Goal: Task Accomplishment & Management: Manage account settings

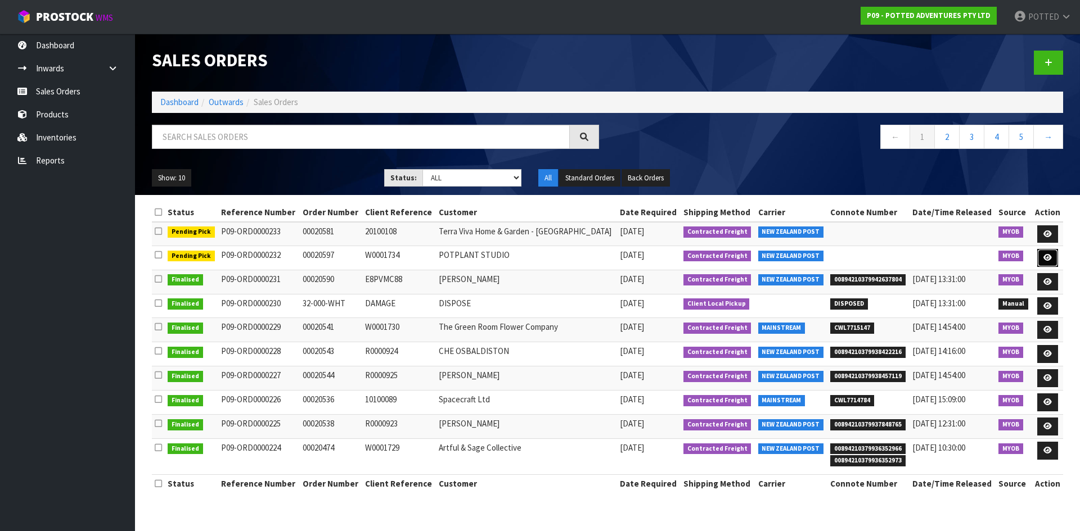
click at [1050, 257] on icon at bounding box center [1047, 257] width 8 height 7
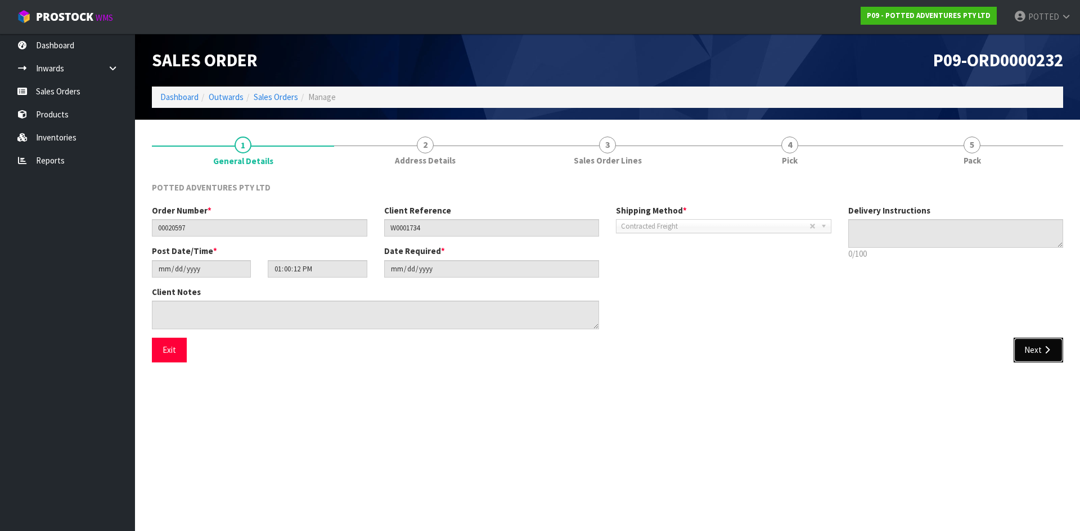
click at [1041, 352] on icon "button" at bounding box center [1046, 350] width 11 height 8
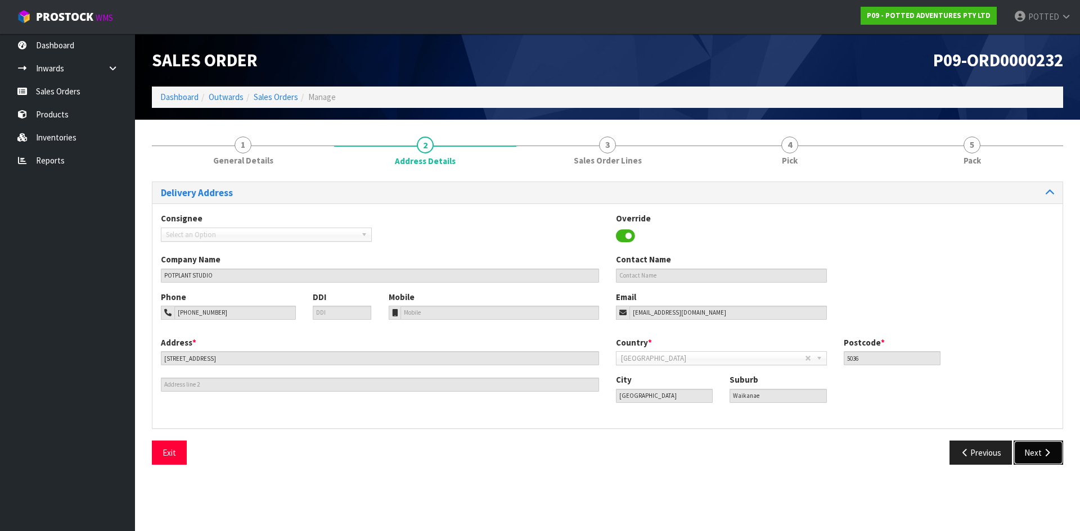
click at [1037, 449] on button "Next" at bounding box center [1037, 453] width 49 height 24
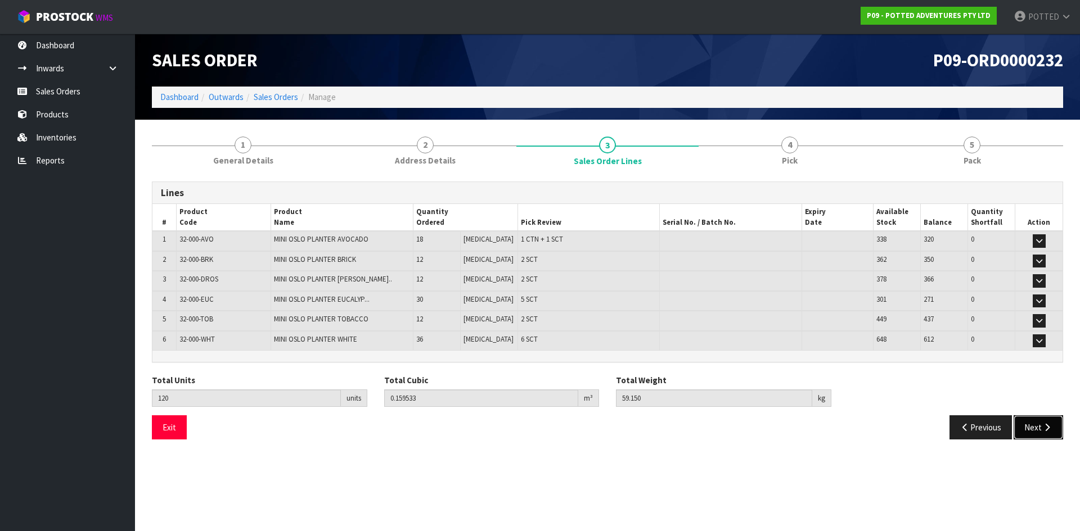
click at [1041, 427] on button "Next" at bounding box center [1037, 428] width 49 height 24
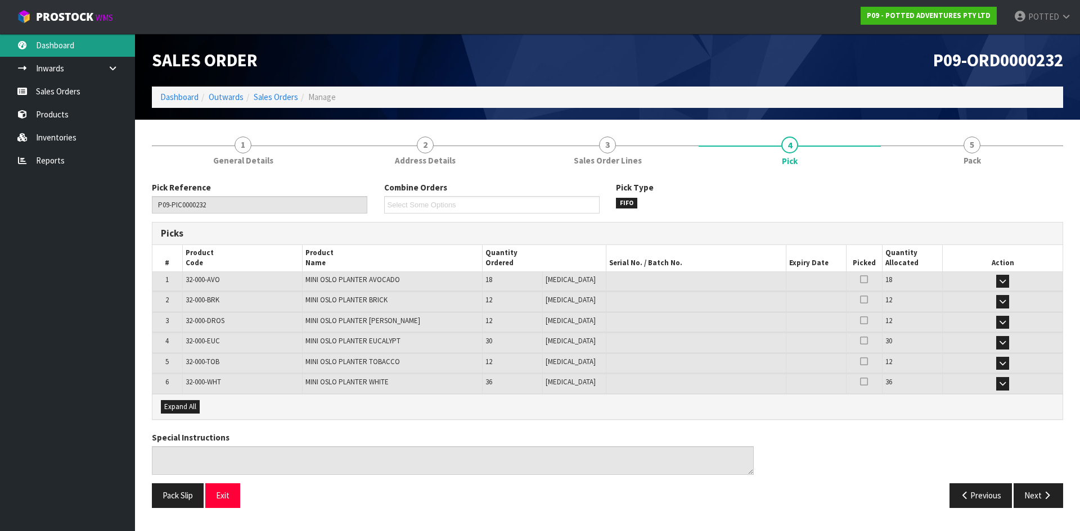
click at [43, 43] on link "Dashboard" at bounding box center [67, 45] width 135 height 23
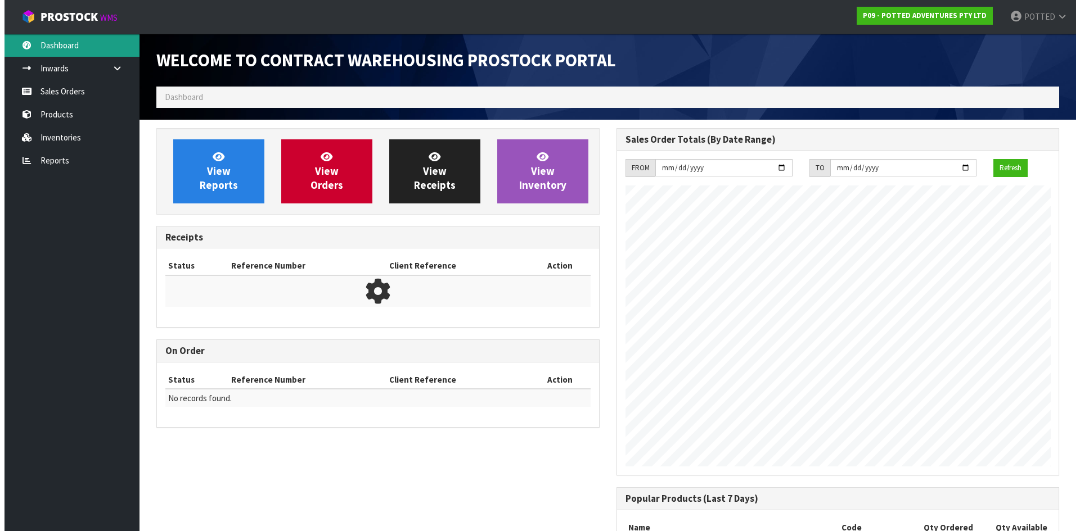
scroll to position [624, 459]
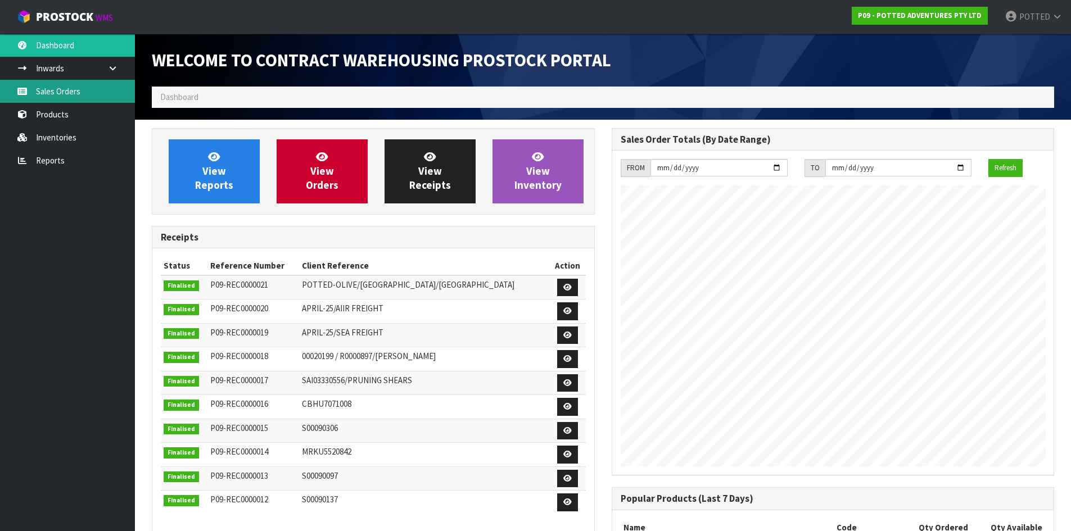
click at [61, 93] on link "Sales Orders" at bounding box center [67, 91] width 135 height 23
